Goal: Task Accomplishment & Management: Manage account settings

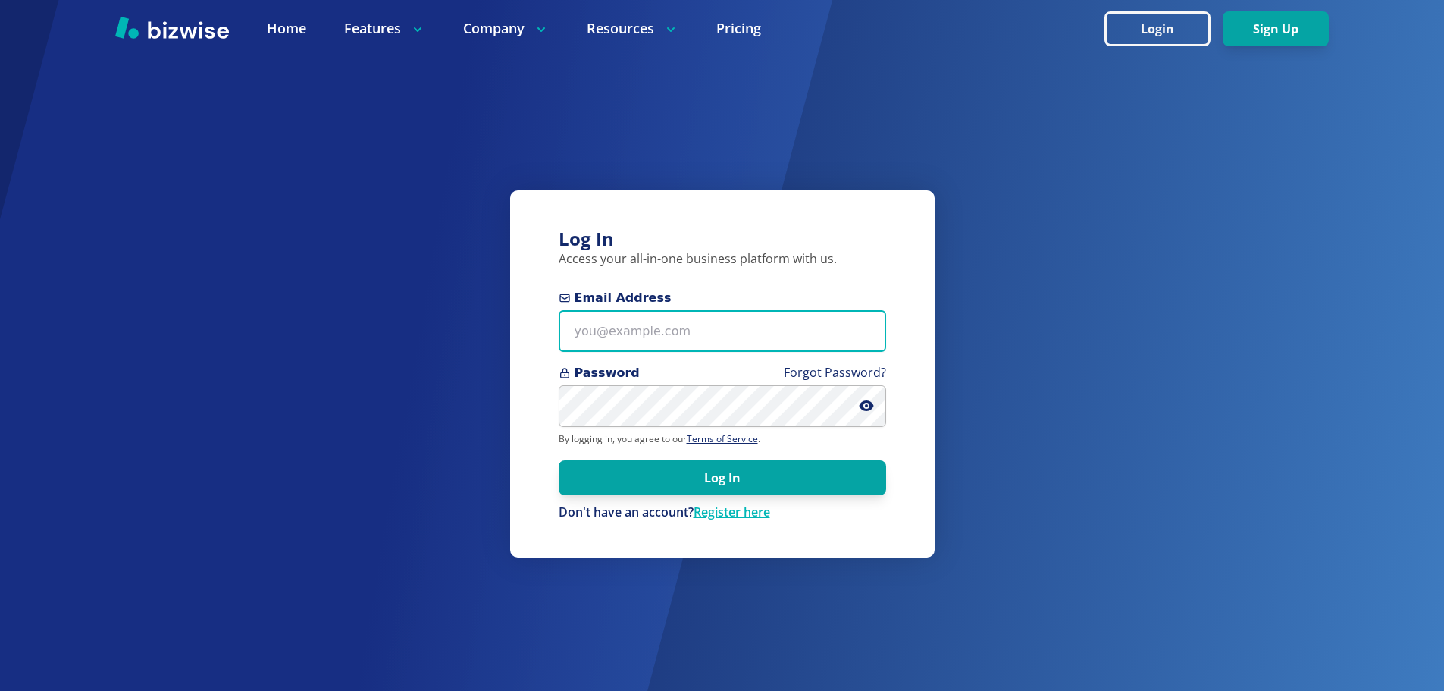
click at [747, 334] on input "Email Address" at bounding box center [722, 331] width 327 height 42
paste input "[EMAIL_ADDRESS][DOMAIN_NAME]"
type input "[EMAIL_ADDRESS][DOMAIN_NAME]"
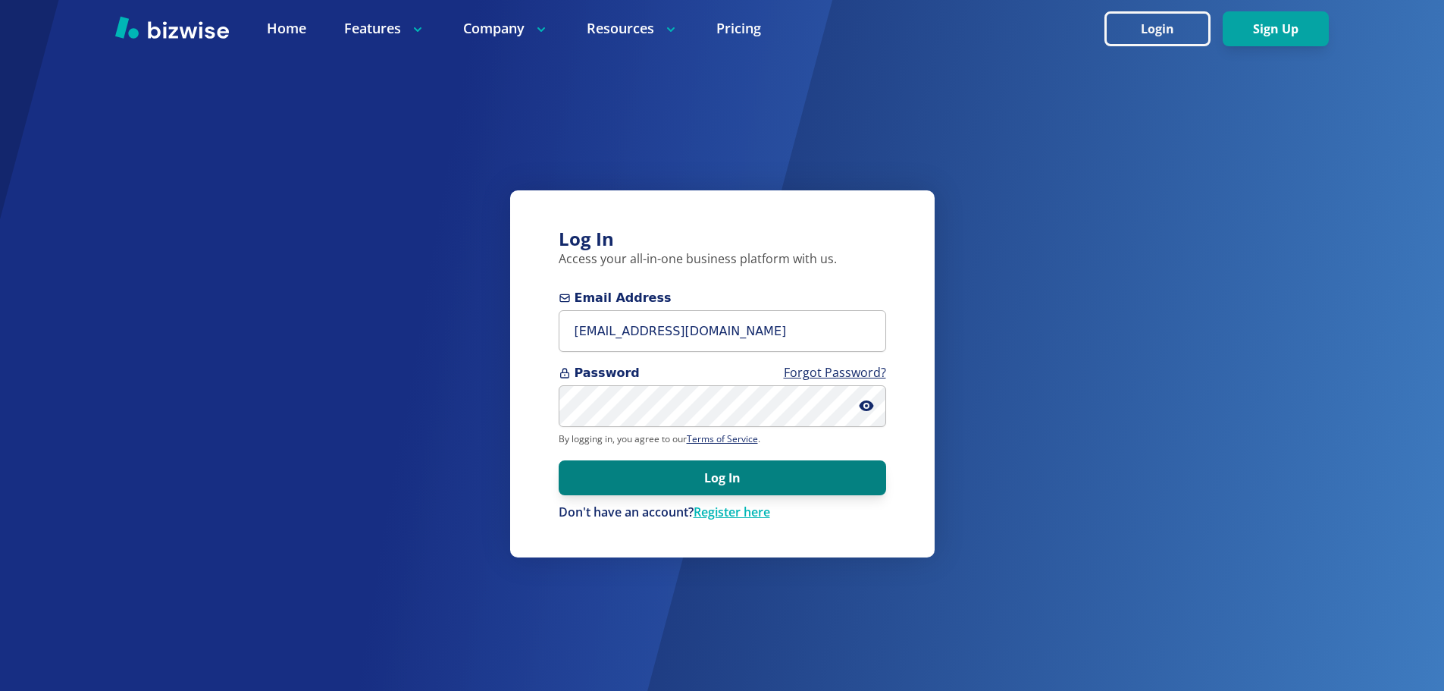
click at [747, 480] on button "Log In" at bounding box center [722, 477] width 327 height 35
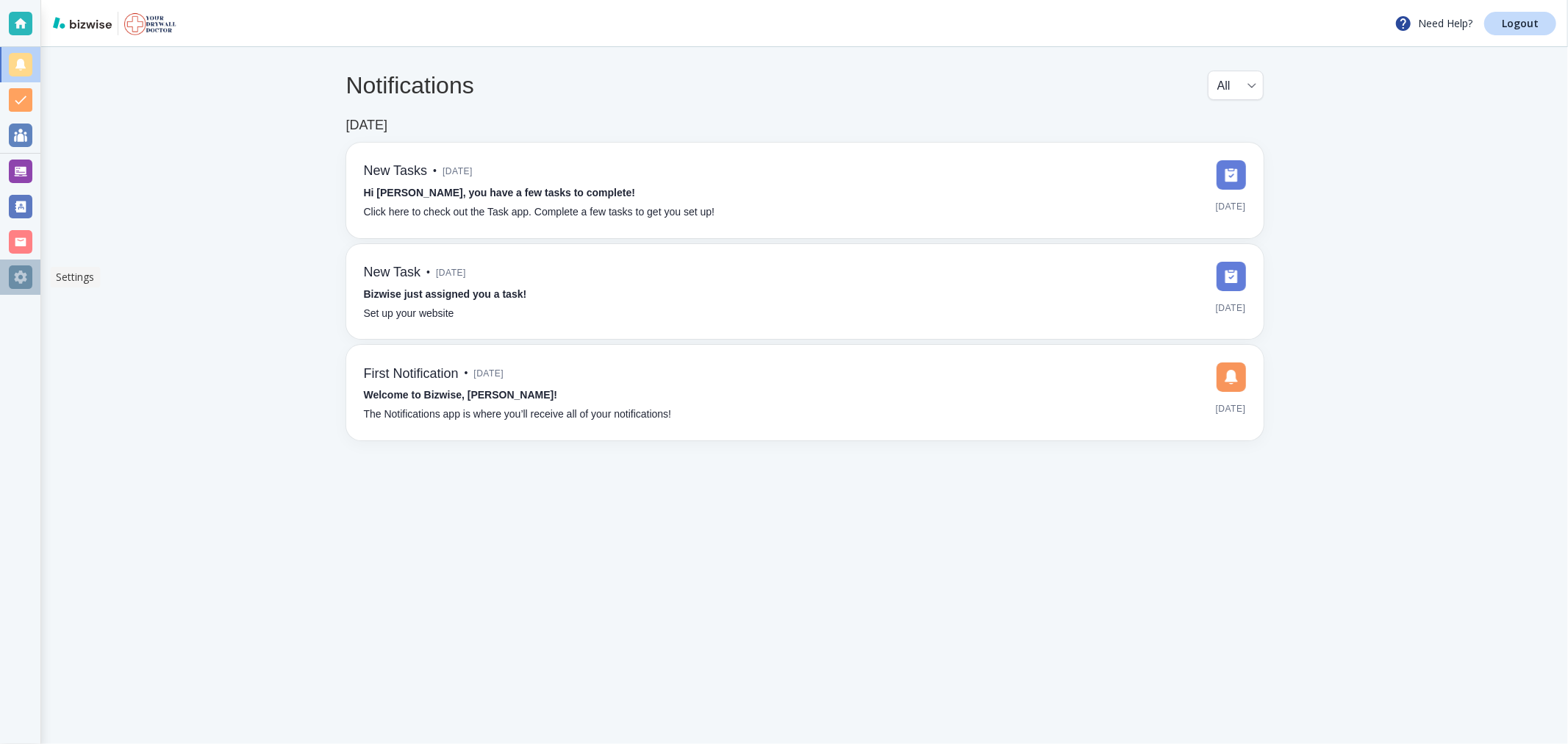
click at [20, 278] on div at bounding box center [20, 277] width 23 height 23
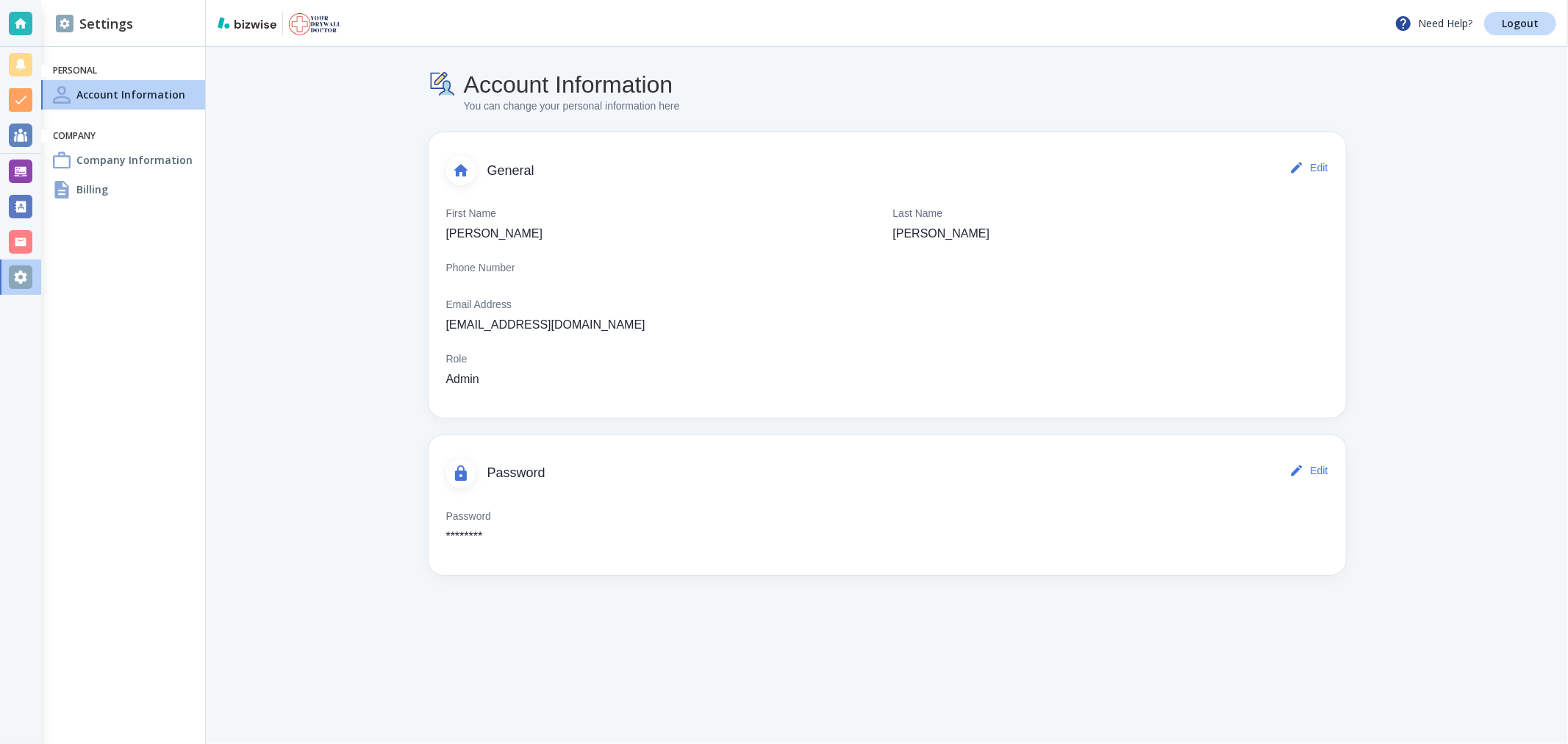
click at [116, 199] on div "Billing" at bounding box center [122, 189] width 164 height 29
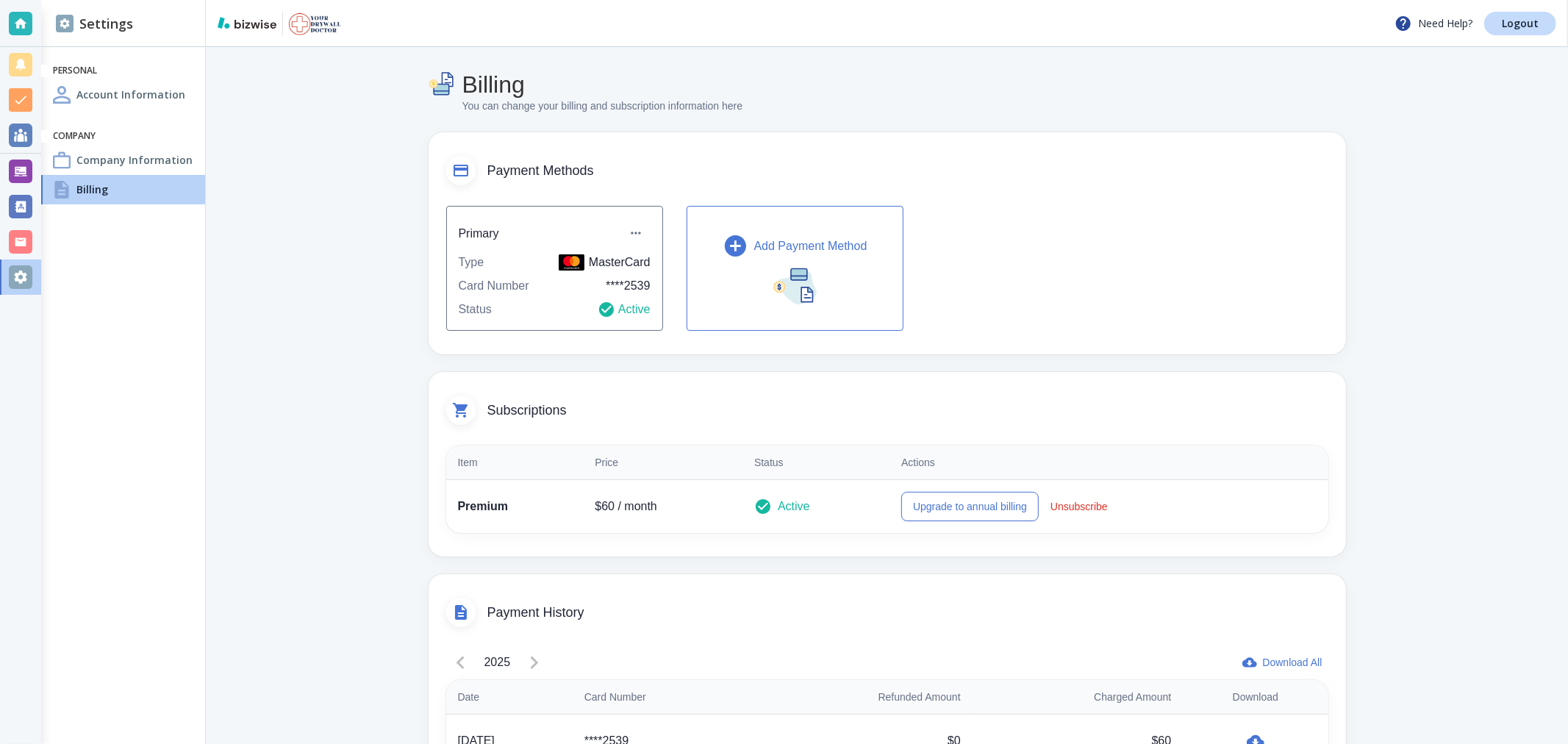
click at [757, 250] on p "Add Payment Method" at bounding box center [811, 246] width 113 height 17
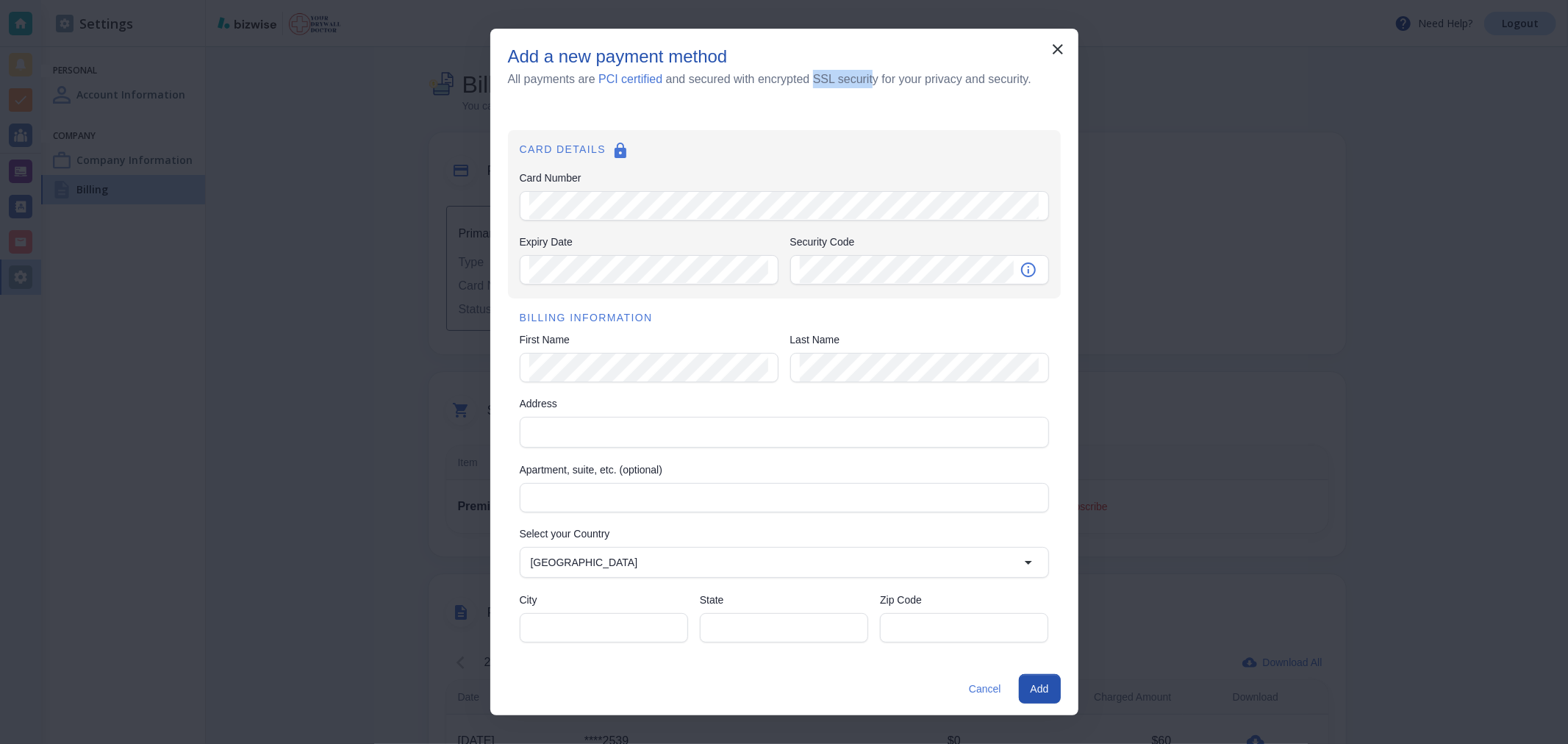
drag, startPoint x: 818, startPoint y: 84, endPoint x: 877, endPoint y: 84, distance: 59.0
click at [877, 84] on h6 "All payments are PCI certified and secured with encrypted SSL security for your…" at bounding box center [770, 79] width 524 height 18
drag, startPoint x: 511, startPoint y: 75, endPoint x: 758, endPoint y: 84, distance: 247.2
click at [758, 84] on h6 "All payments are PCI certified and secured with encrypted SSL security for your…" at bounding box center [770, 79] width 524 height 18
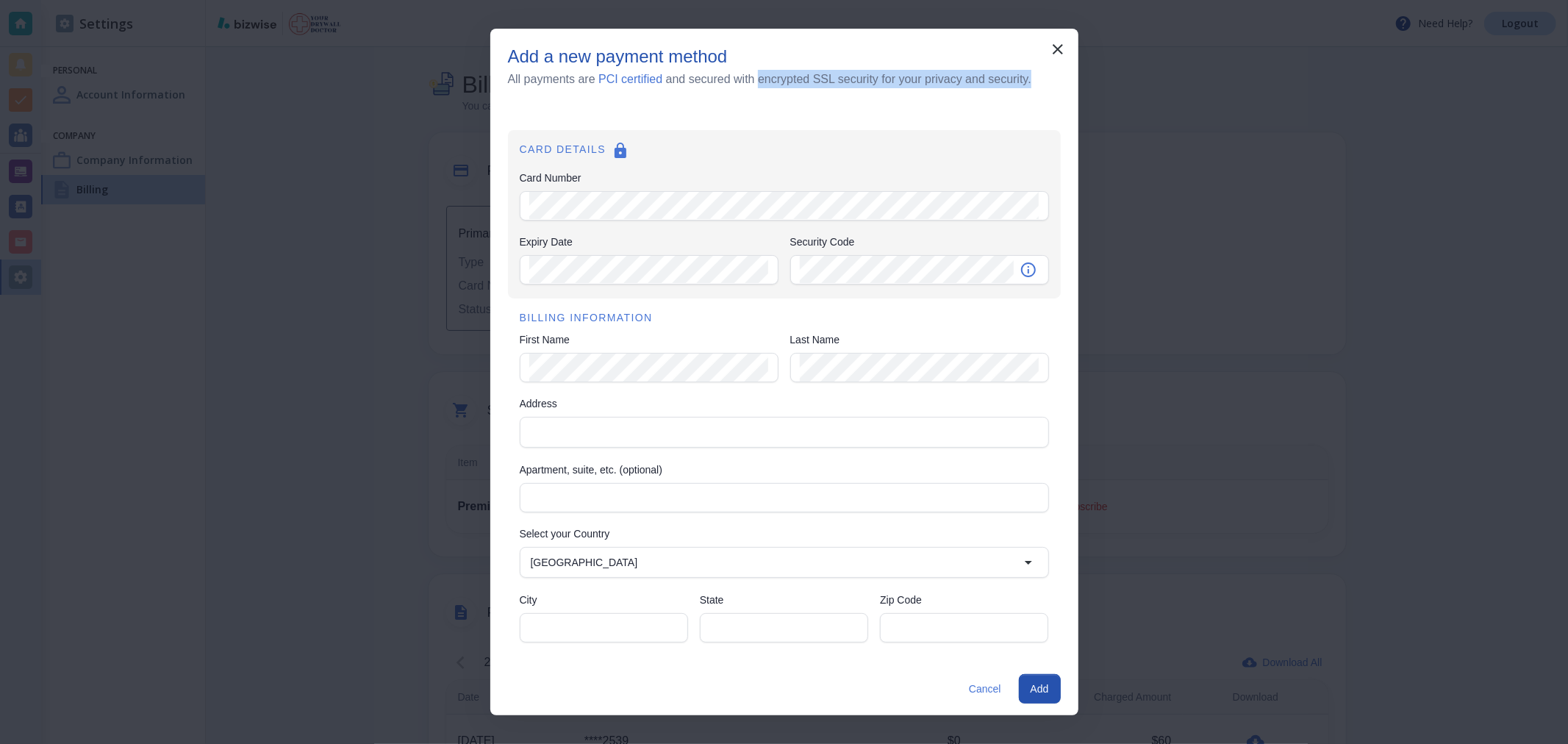
drag, startPoint x: 1046, startPoint y: 72, endPoint x: 761, endPoint y: 88, distance: 285.4
click at [761, 88] on div "Add a new payment method All payments are PCI certified and secured with encryp…" at bounding box center [784, 77] width 588 height 60
click at [761, 88] on h6 "All payments are PCI certified and secured with encrypted SSL security for your…" at bounding box center [770, 79] width 524 height 18
drag, startPoint x: 506, startPoint y: 75, endPoint x: 764, endPoint y: 105, distance: 259.7
click at [764, 105] on div "Add a new payment method All payments are PCI certified and secured with encryp…" at bounding box center [784, 77] width 588 height 60
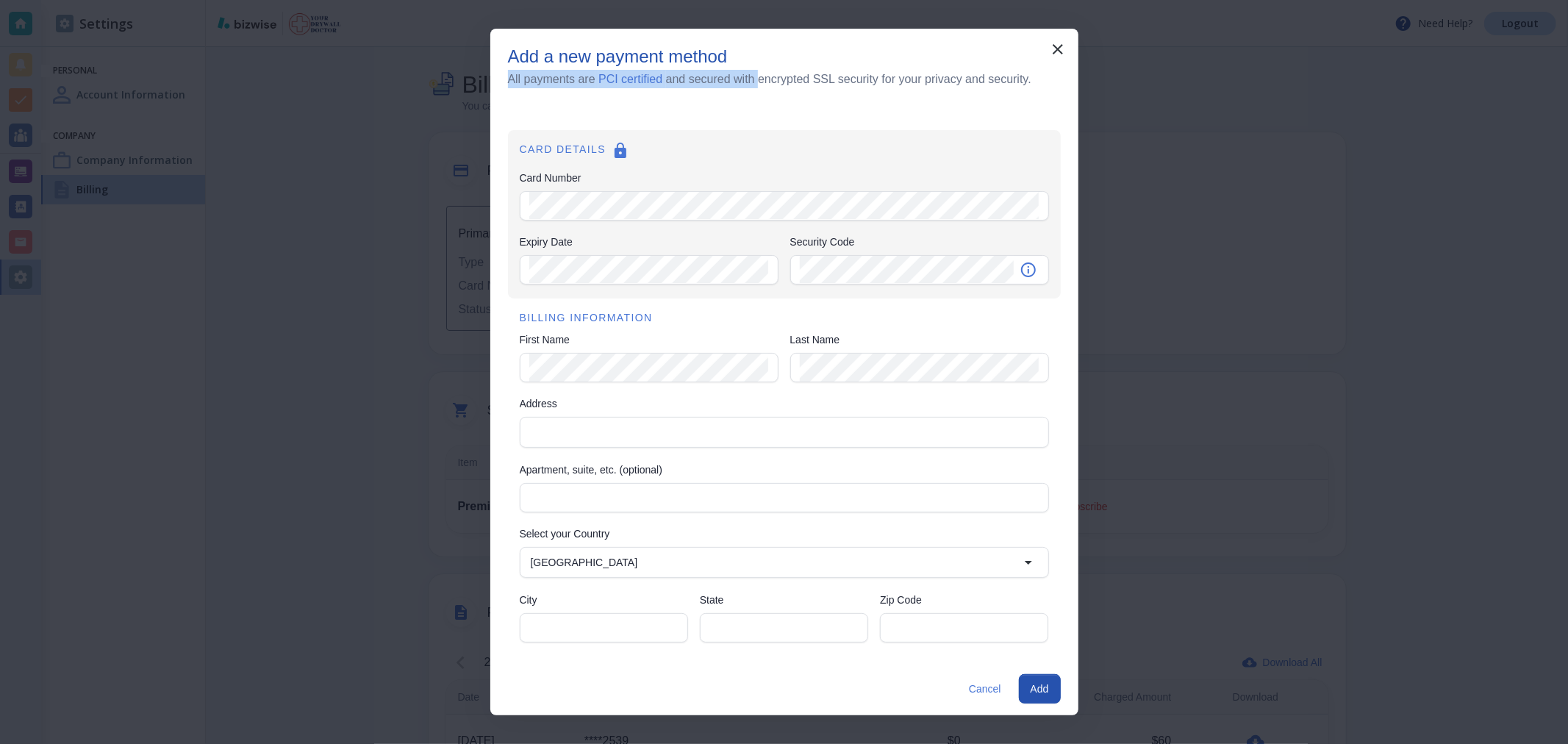
click at [764, 105] on div "Add a new payment method All payments are PCI certified and secured with encryp…" at bounding box center [784, 77] width 588 height 60
click at [624, 203] on div "CARD DETAILS Card Number Card Number Expiry Date Expiry Date Security Code Secu…" at bounding box center [784, 214] width 553 height 169
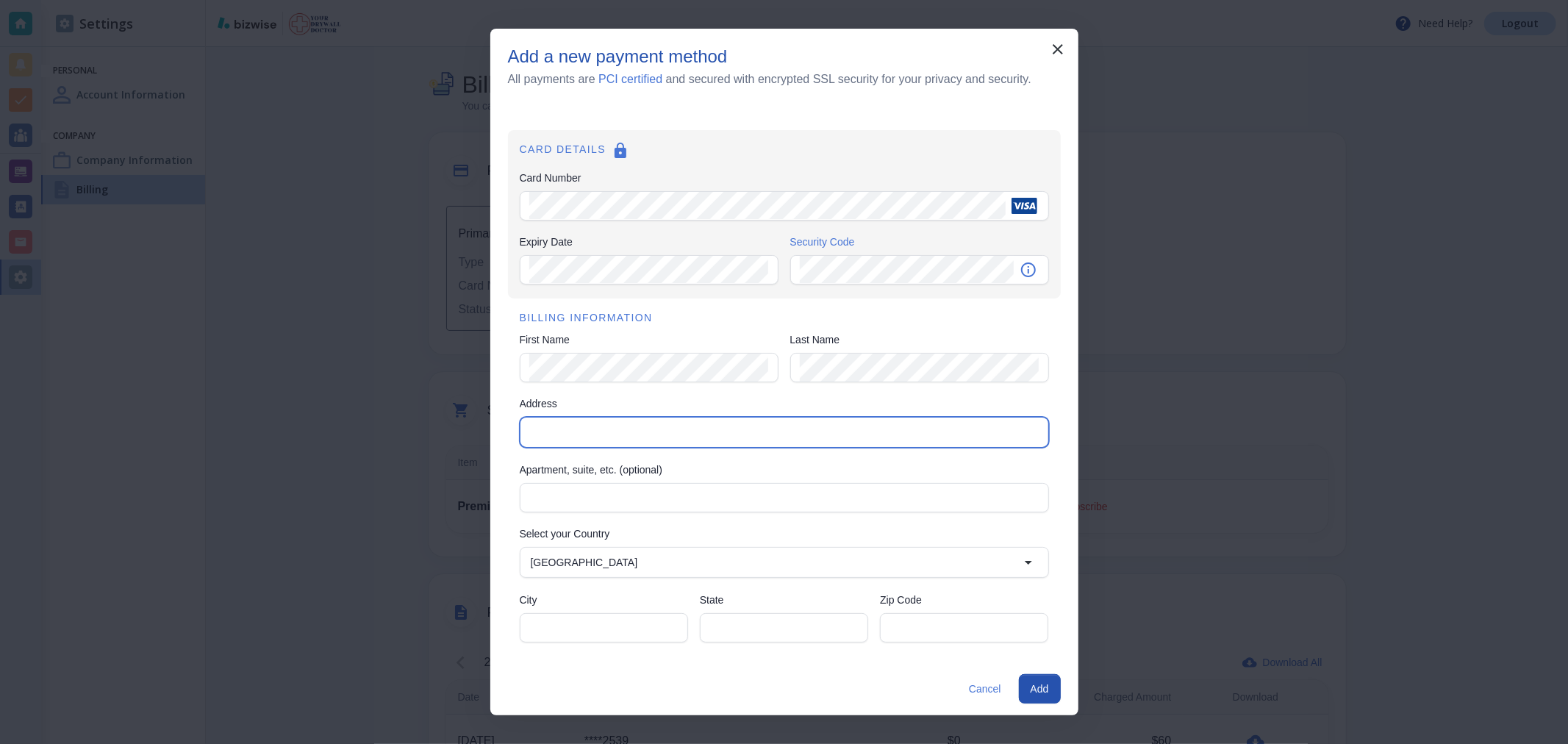
click at [720, 430] on input "Address" at bounding box center [783, 432] width 517 height 20
click at [576, 437] on input "Address" at bounding box center [783, 432] width 517 height 20
click at [743, 432] on input "Address" at bounding box center [783, 432] width 517 height 20
click at [606, 428] on input "Address" at bounding box center [783, 432] width 517 height 20
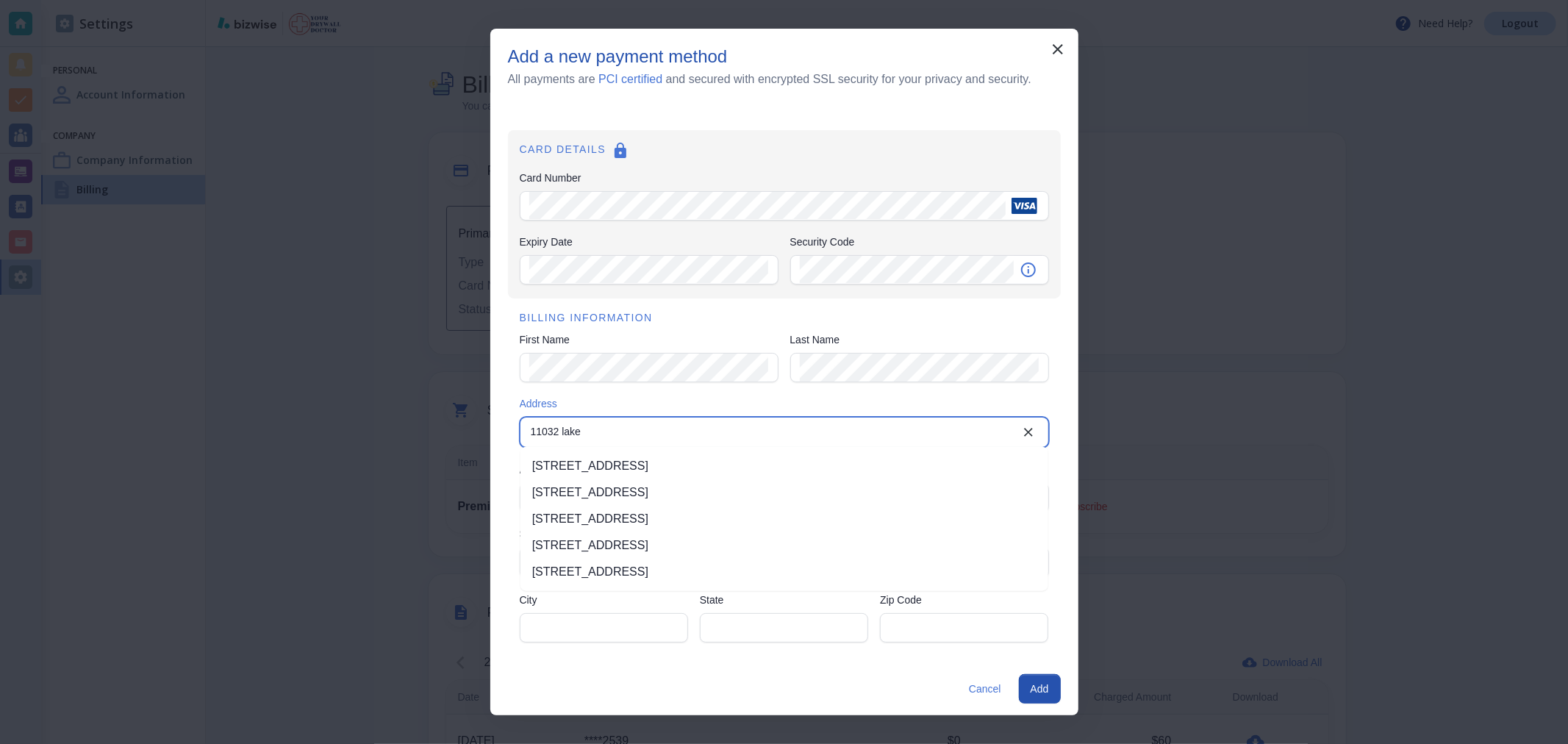
click at [751, 524] on li "11032 Lake City Way Northeast, Seattle, WA, USA" at bounding box center [784, 519] width 528 height 26
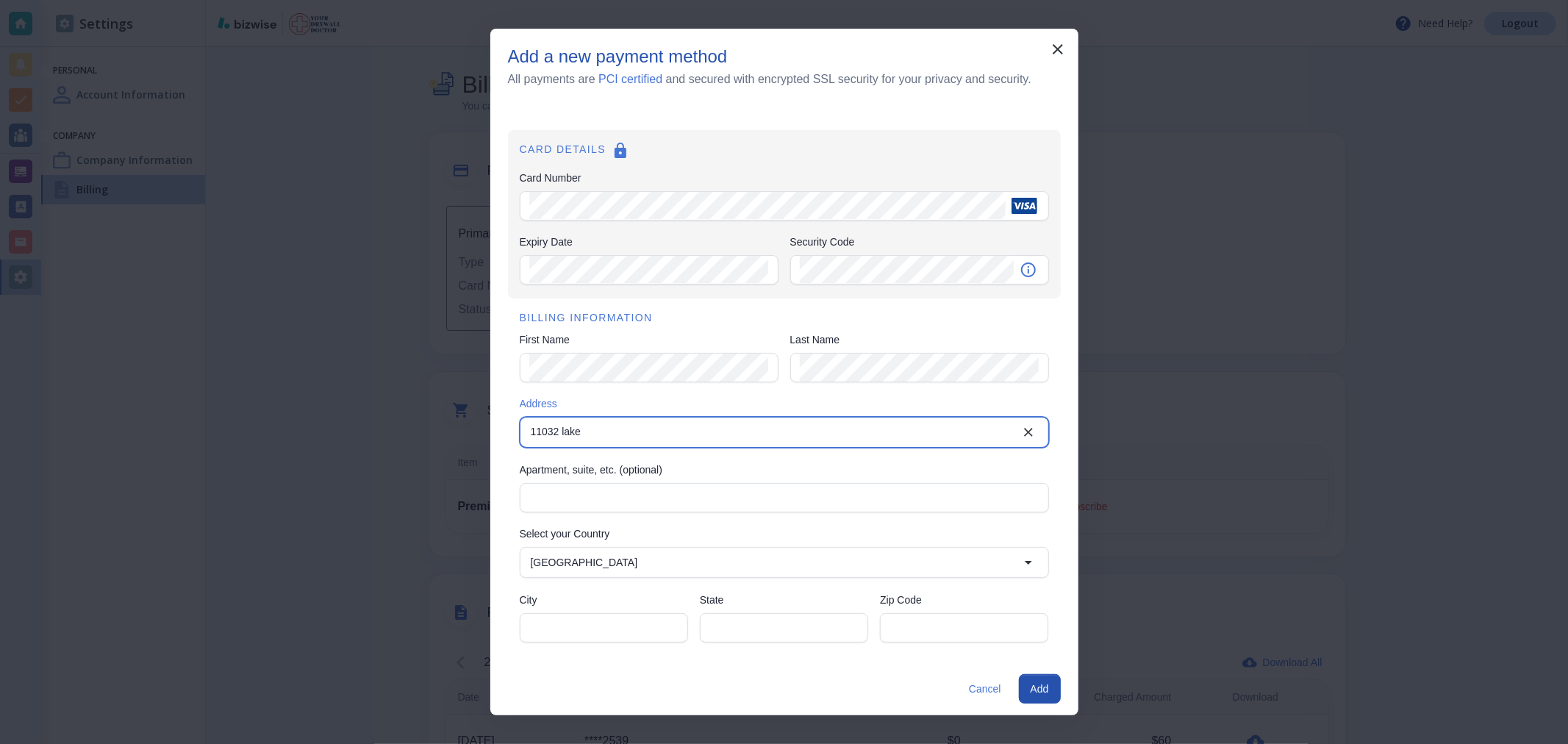
type input "11032 Lake City Way Northeast"
type input "Seattle"
type input "WA"
type input "98125"
type input "11032 Lake City Way Northeast"
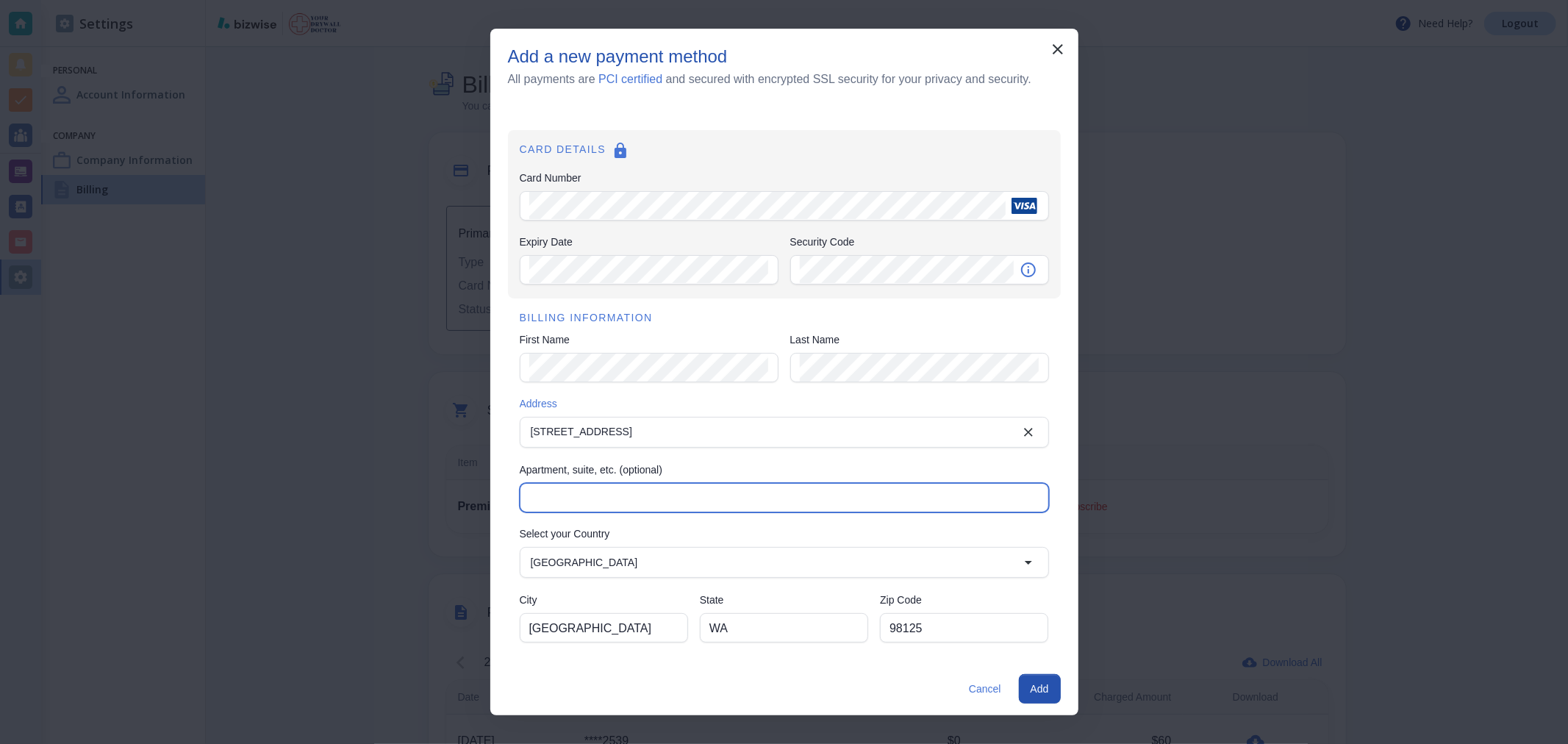
click at [623, 496] on input "Apartment, suite, etc. (optional)" at bounding box center [784, 498] width 510 height 28
type input "108"
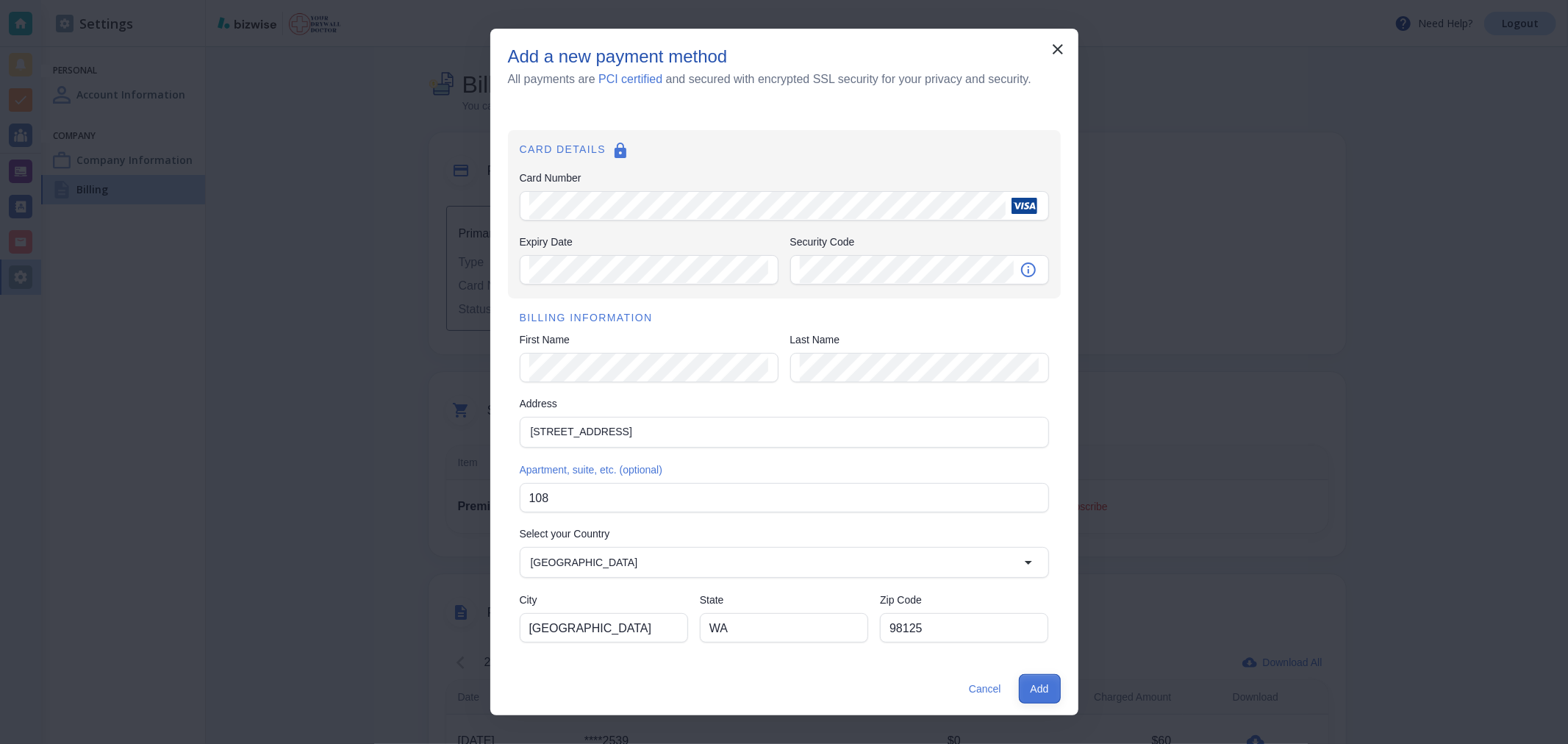
click at [1043, 682] on button "Add" at bounding box center [1040, 689] width 42 height 29
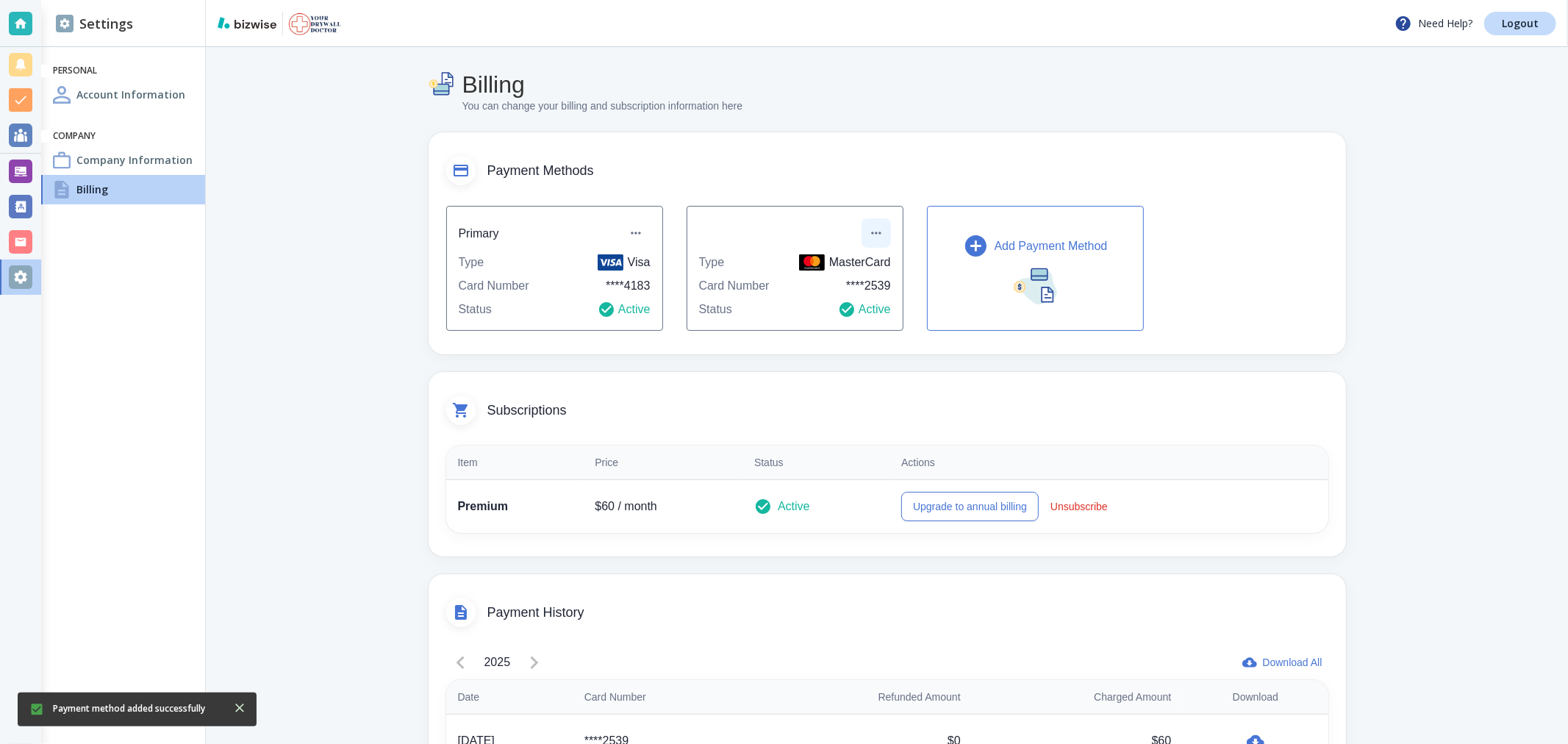
click at [871, 233] on icon "button" at bounding box center [876, 234] width 10 height 2
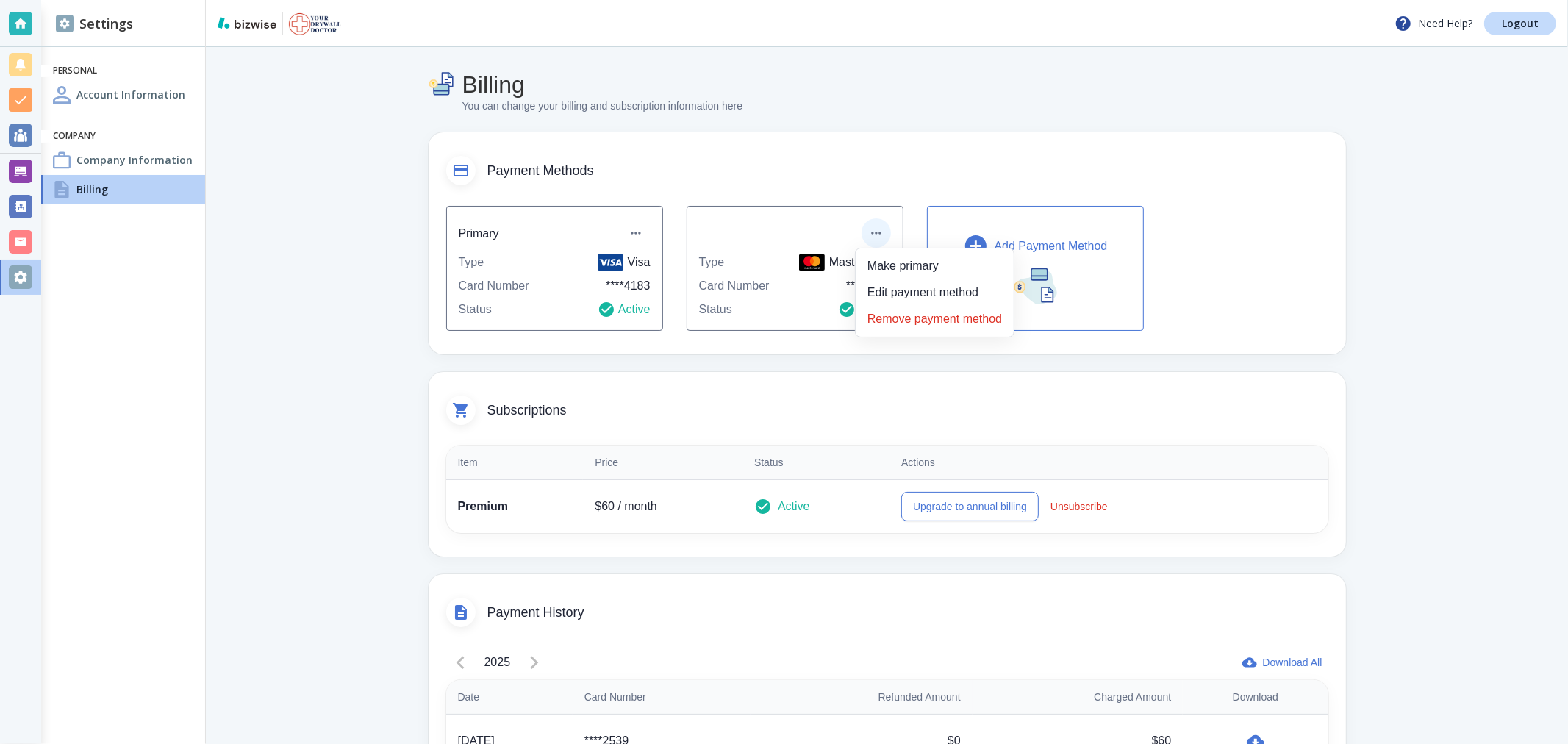
click at [929, 321] on li "Remove payment method" at bounding box center [934, 319] width 146 height 23
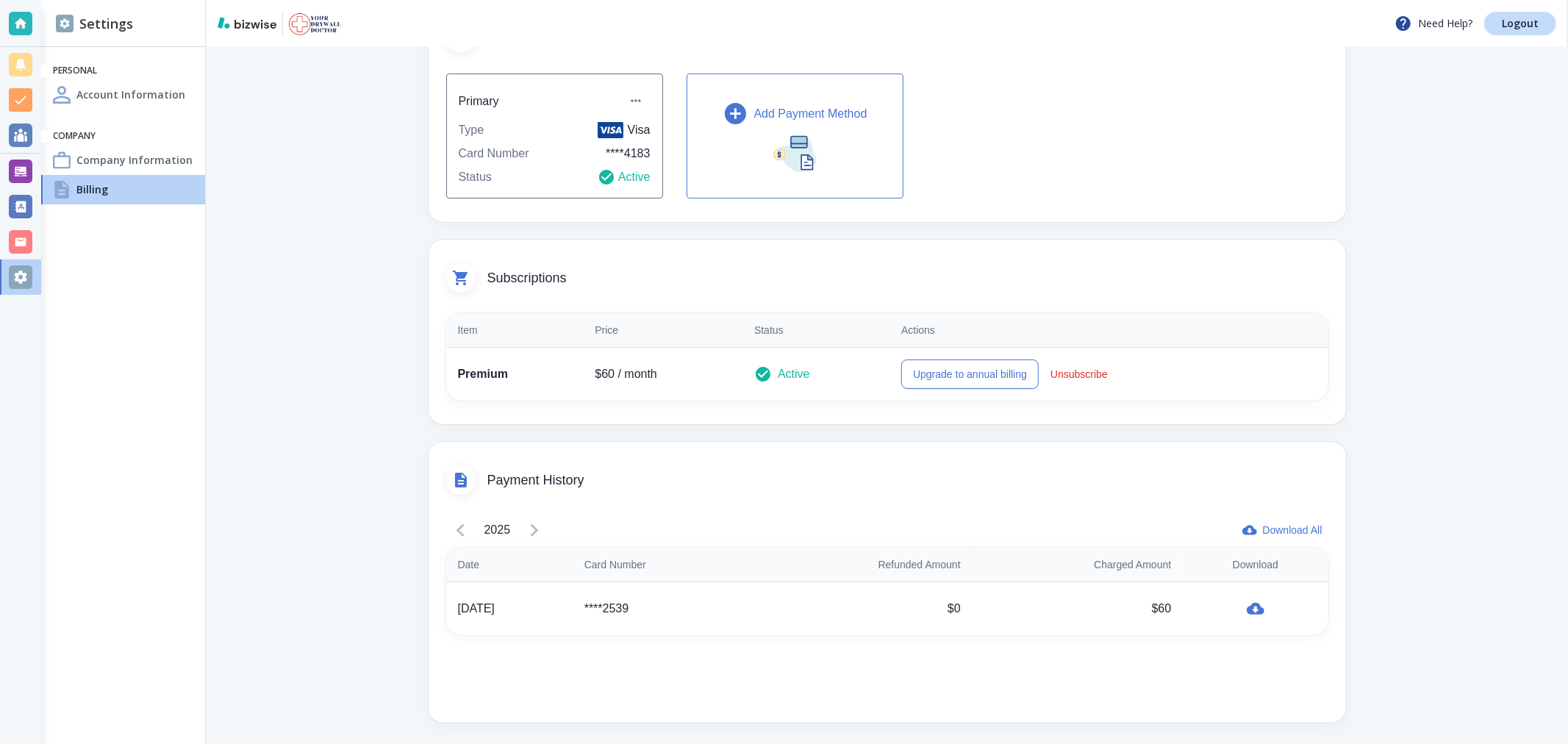
scroll to position [135, 0]
